Goal: Information Seeking & Learning: Understand process/instructions

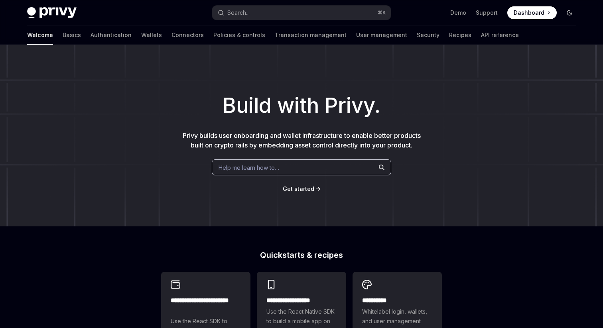
click at [567, 13] on icon "Toggle dark mode" at bounding box center [569, 13] width 6 height 6
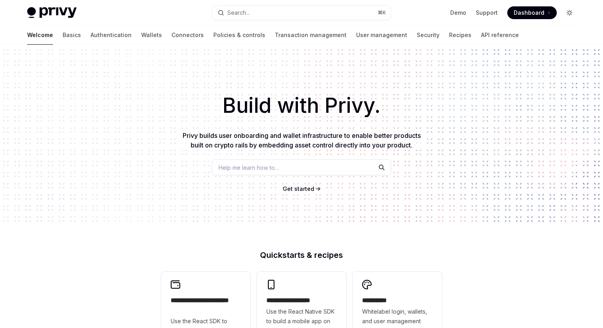
click at [568, 13] on icon "Toggle dark mode" at bounding box center [569, 12] width 3 height 3
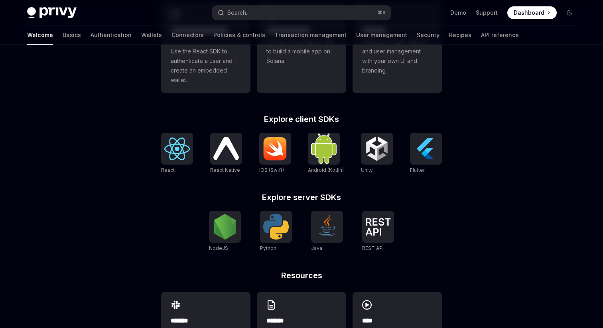
scroll to position [325, 0]
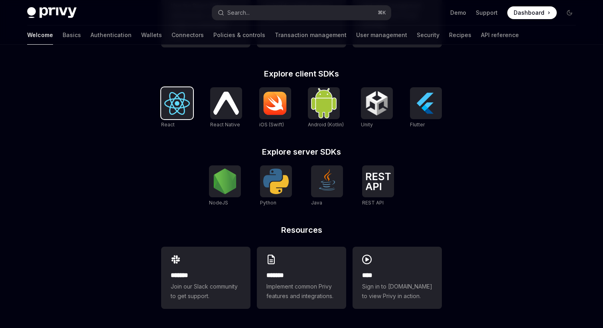
click at [172, 115] on div at bounding box center [177, 103] width 32 height 32
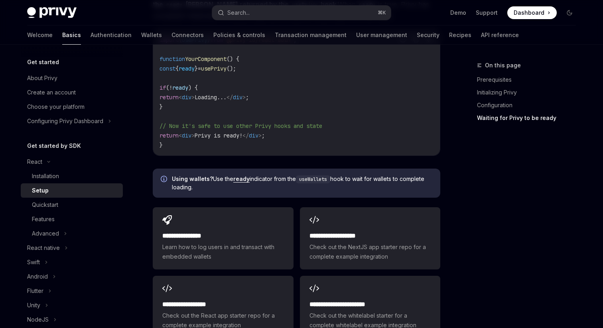
scroll to position [1051, 0]
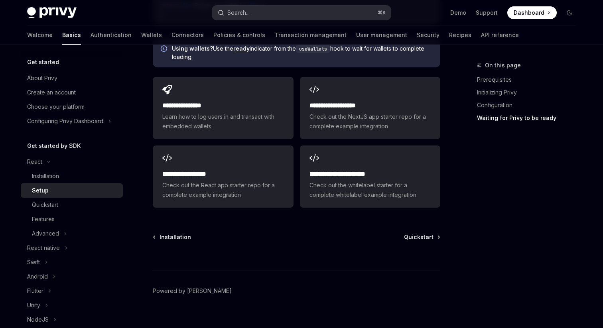
click at [273, 15] on button "Search... ⌘ K" at bounding box center [301, 13] width 179 height 14
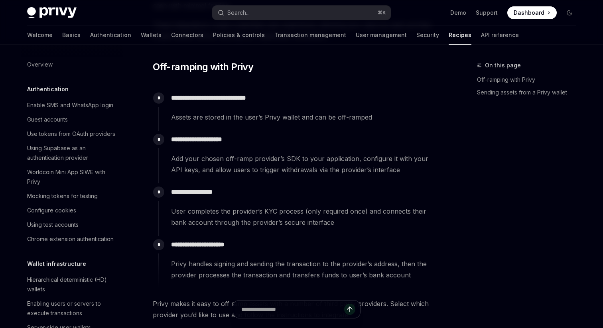
scroll to position [600, 0]
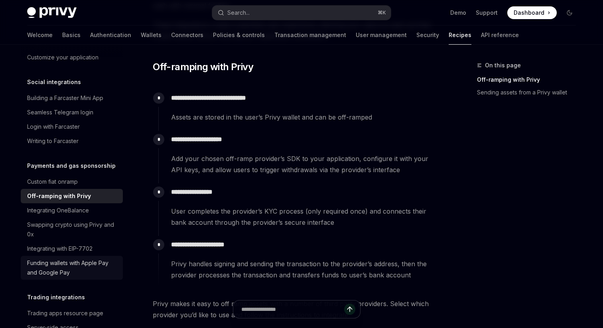
click at [76, 258] on div "Funding wallets with Apple Pay and Google Pay" at bounding box center [72, 267] width 91 height 19
type textarea "*"
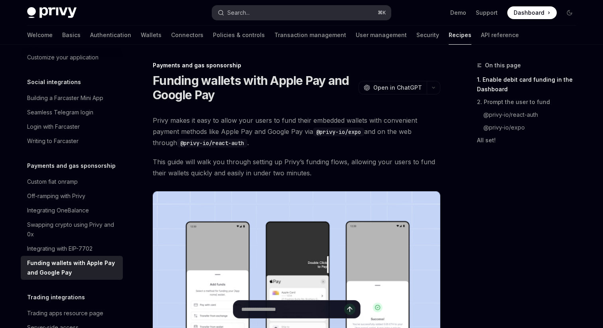
click at [234, 13] on div "Search..." at bounding box center [238, 13] width 22 height 10
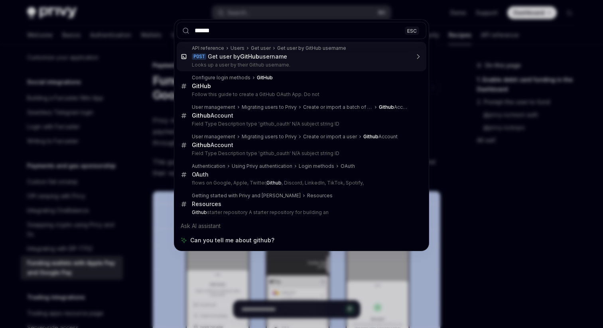
type input "******"
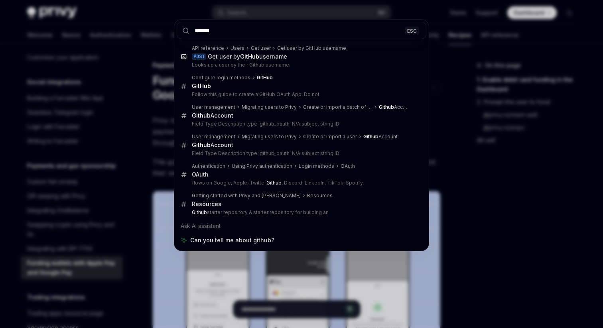
click at [464, 258] on div "****** ESC API reference Users Get user Get user by GitHub username POST Get us…" at bounding box center [301, 164] width 603 height 328
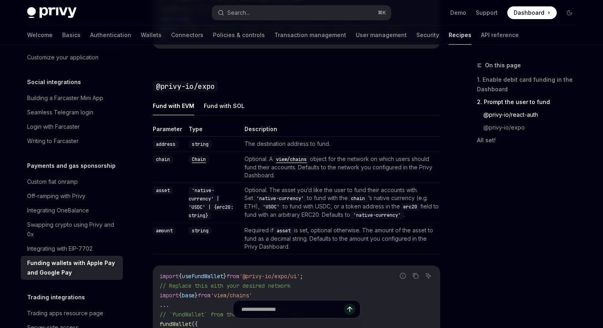
scroll to position [1095, 0]
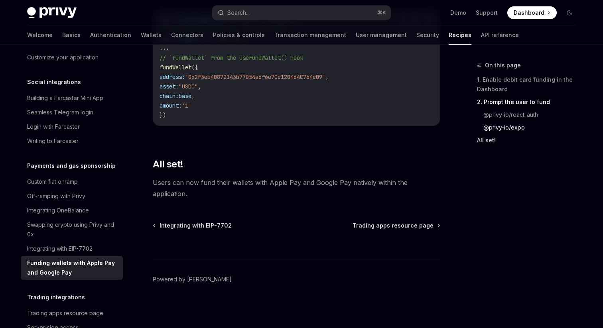
click at [494, 139] on link "All set!" at bounding box center [529, 140] width 105 height 13
click at [492, 141] on link "All set!" at bounding box center [529, 140] width 105 height 13
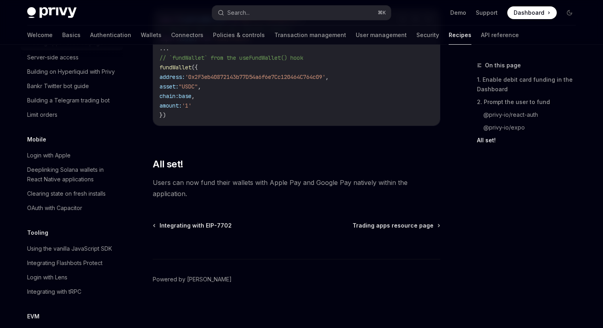
scroll to position [1207, 0]
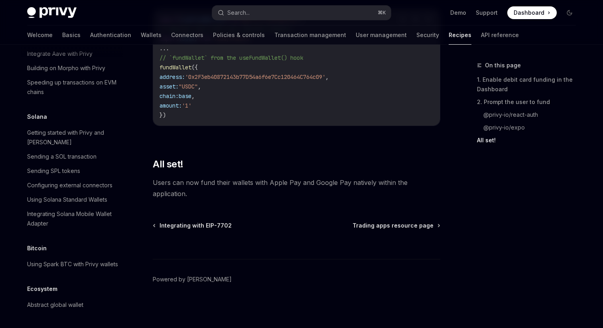
click at [43, 11] on img at bounding box center [51, 12] width 49 height 11
type textarea "*"
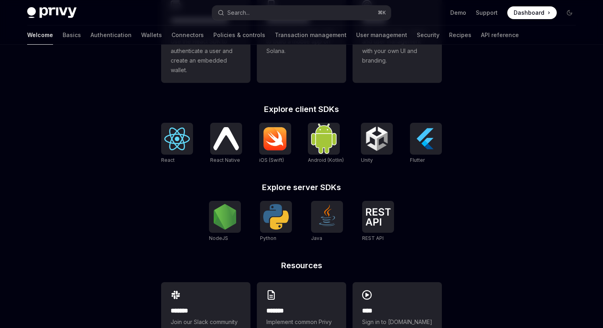
scroll to position [325, 0]
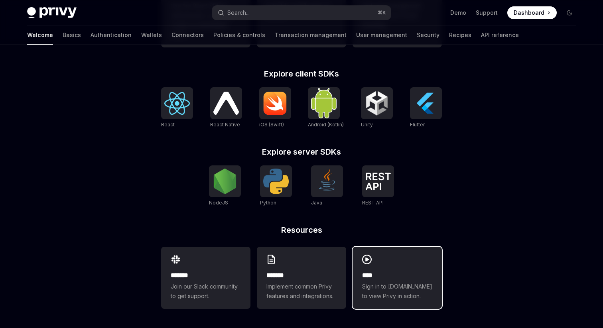
click at [387, 276] on h2 "****" at bounding box center [397, 276] width 70 height 10
click at [381, 271] on h2 "****" at bounding box center [397, 276] width 70 height 10
